Goal: Register for event/course

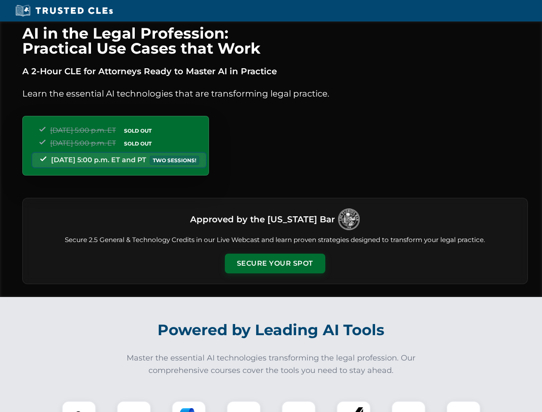
click at [275, 263] on button "Secure Your Spot" at bounding box center [275, 263] width 100 height 20
click at [79, 406] on img at bounding box center [78, 417] width 25 height 25
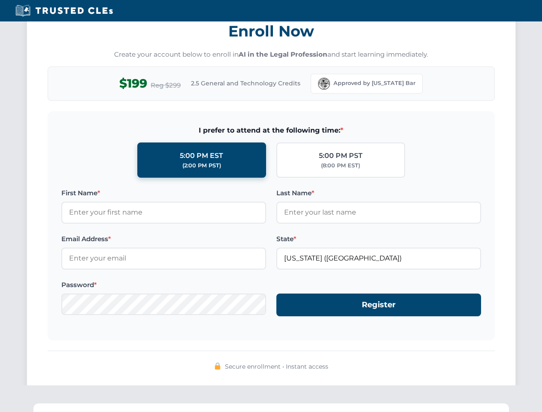
scroll to position [842, 0]
